Goal: Task Accomplishment & Management: Complete application form

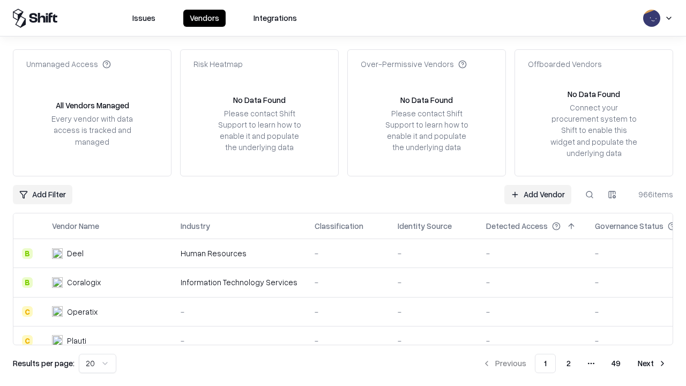
click at [538, 194] on link "Add Vendor" at bounding box center [538, 194] width 67 height 19
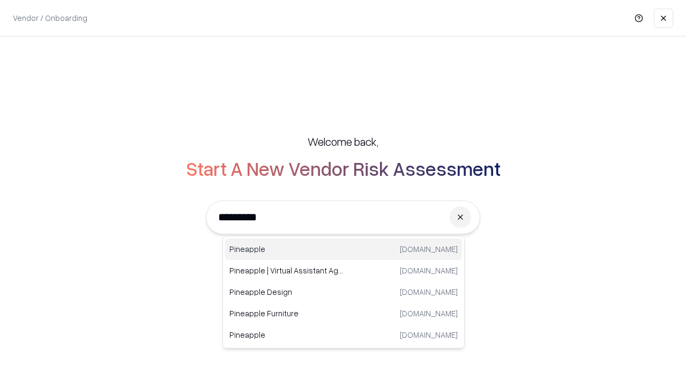
click at [344, 249] on div "Pineapple [DOMAIN_NAME]" at bounding box center [343, 249] width 237 height 21
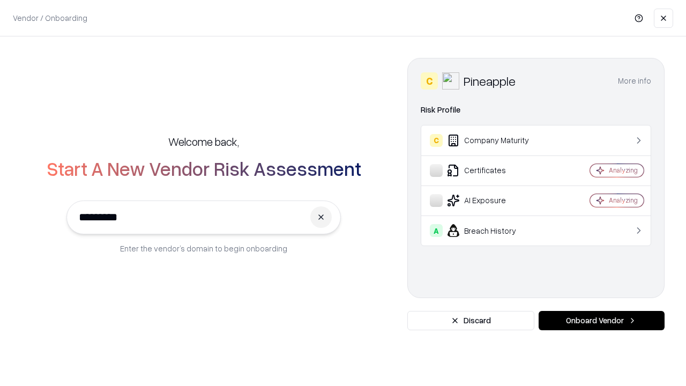
type input "*********"
click at [602, 321] on button "Onboard Vendor" at bounding box center [602, 320] width 126 height 19
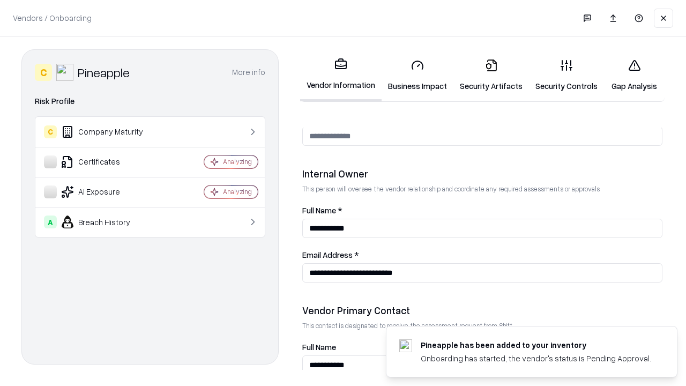
scroll to position [555, 0]
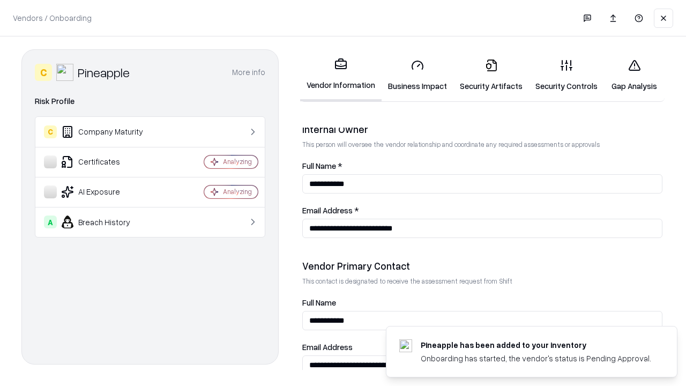
click at [418, 75] on link "Business Impact" at bounding box center [418, 75] width 72 height 50
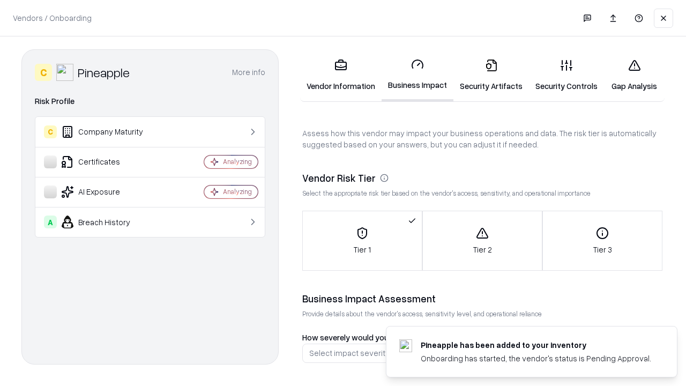
click at [491, 75] on link "Security Artifacts" at bounding box center [492, 75] width 76 height 50
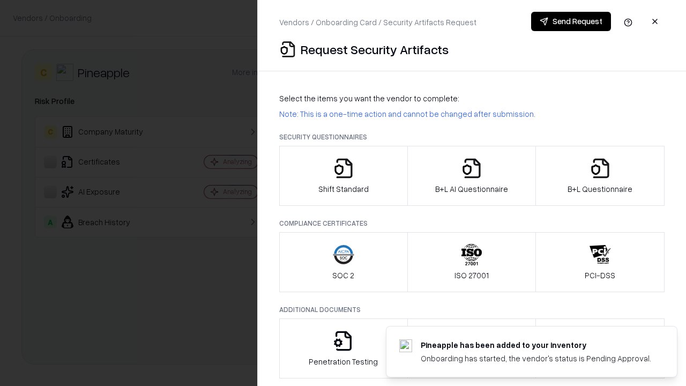
click at [343, 176] on icon "button" at bounding box center [343, 168] width 21 height 21
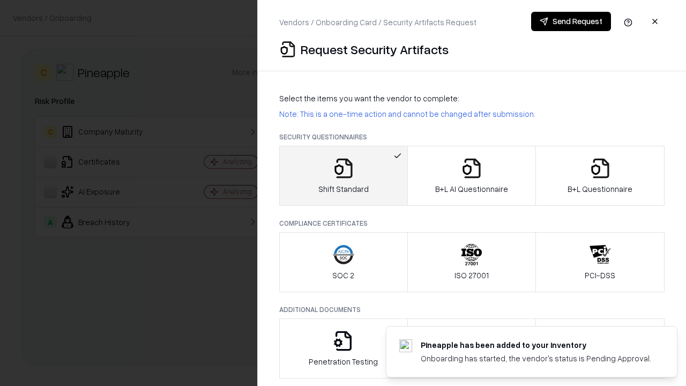
click at [571, 21] on button "Send Request" at bounding box center [571, 21] width 80 height 19
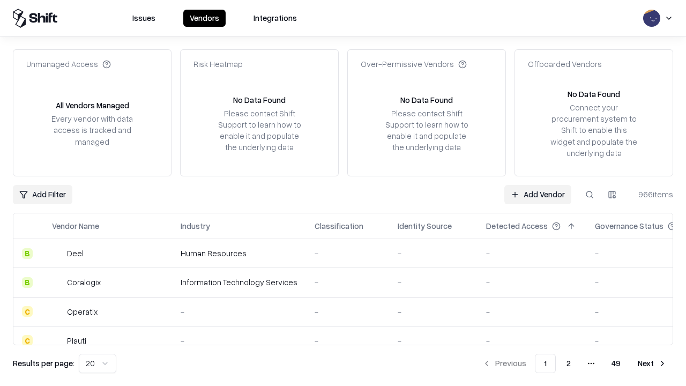
click at [590, 194] on button at bounding box center [589, 194] width 19 height 19
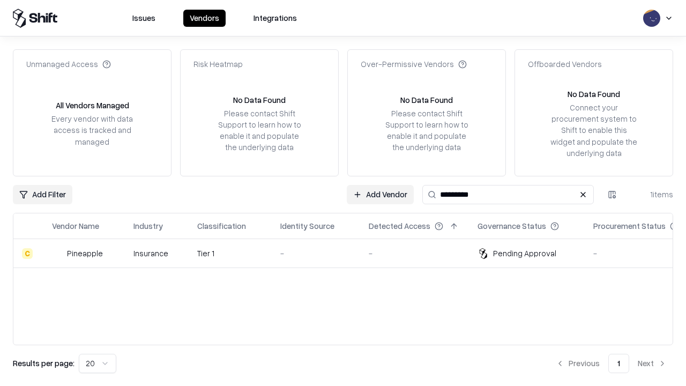
type input "*********"
click at [350, 253] on div "-" at bounding box center [315, 253] width 71 height 11
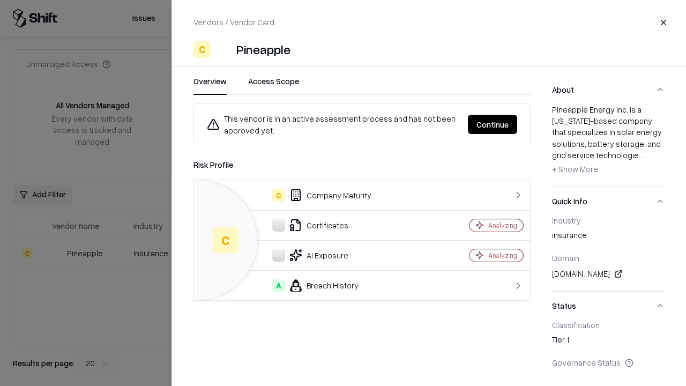
click at [493, 124] on button "Continue" at bounding box center [492, 124] width 49 height 19
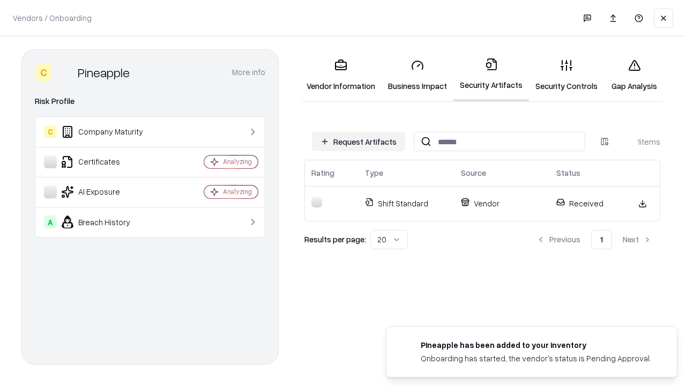
click at [634, 75] on link "Gap Analysis" at bounding box center [634, 75] width 61 height 50
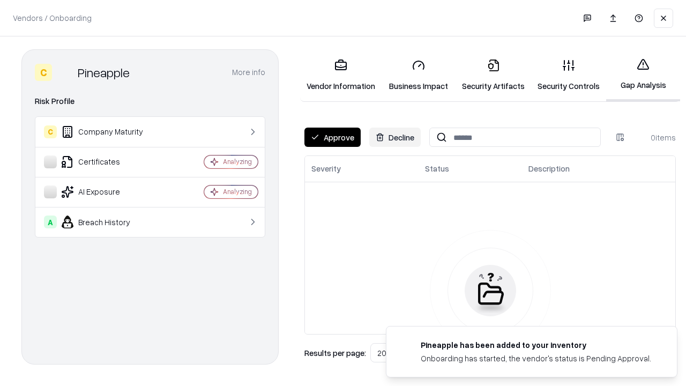
click at [332, 137] on button "Approve" at bounding box center [333, 137] width 56 height 19
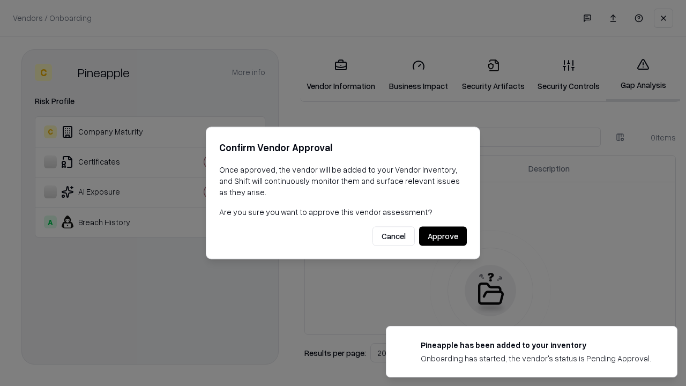
click at [443, 236] on button "Approve" at bounding box center [443, 236] width 48 height 19
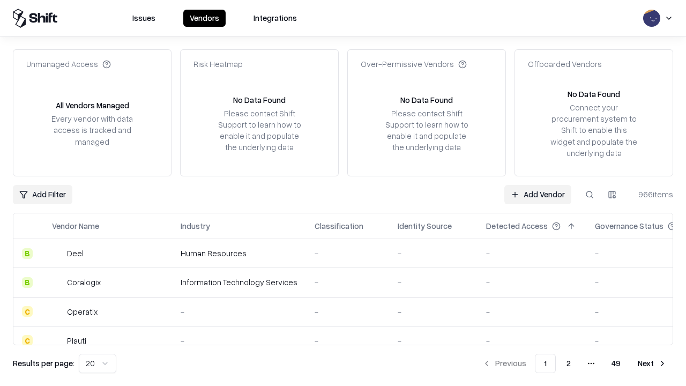
type input "*********"
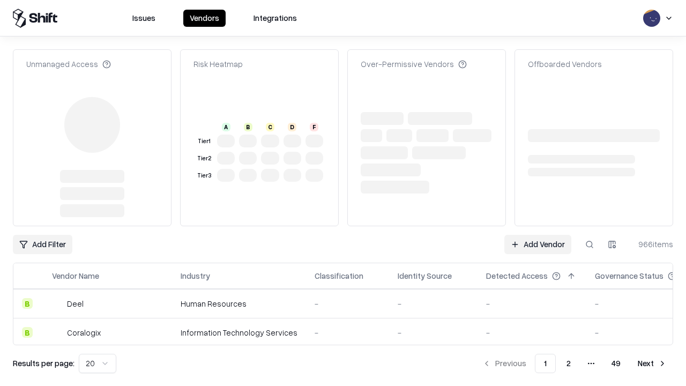
click at [538, 235] on link "Add Vendor" at bounding box center [538, 244] width 67 height 19
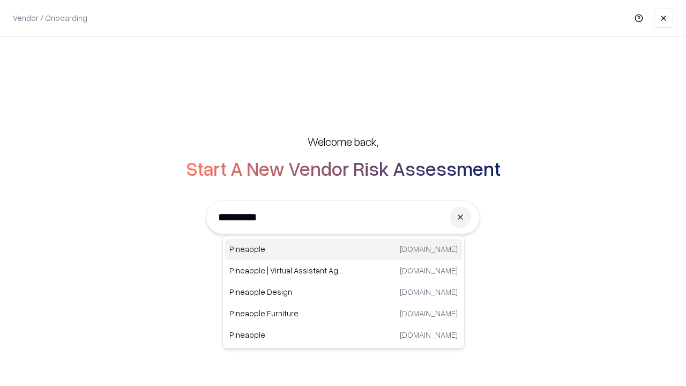
click at [344, 249] on div "Pineapple [DOMAIN_NAME]" at bounding box center [343, 249] width 237 height 21
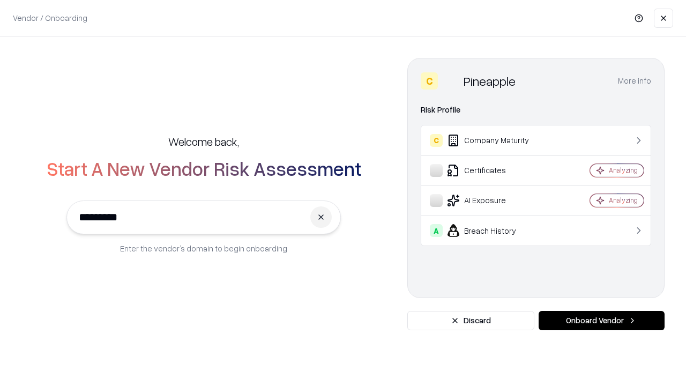
type input "*********"
click at [602, 321] on button "Onboard Vendor" at bounding box center [602, 320] width 126 height 19
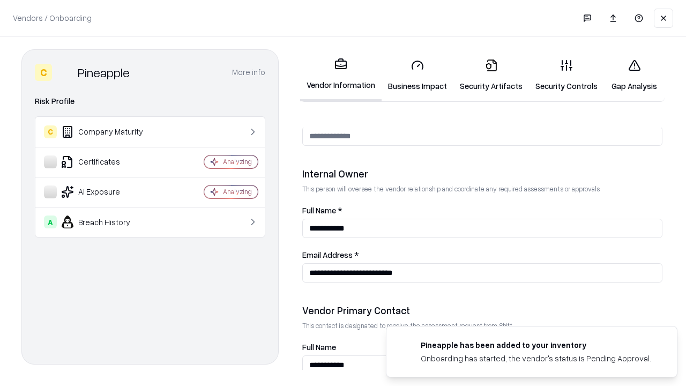
scroll to position [555, 0]
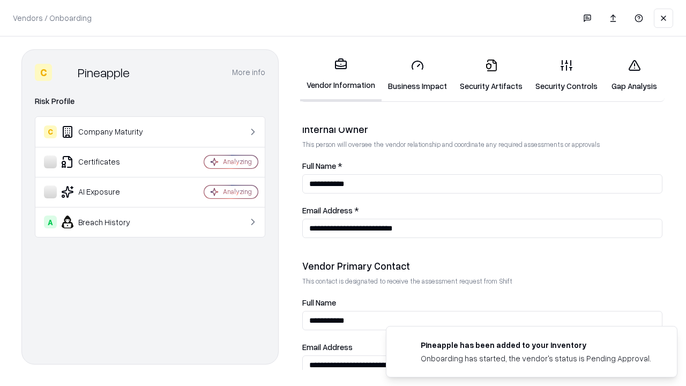
click at [634, 75] on link "Gap Analysis" at bounding box center [634, 75] width 61 height 50
